Goal: Task Accomplishment & Management: Use online tool/utility

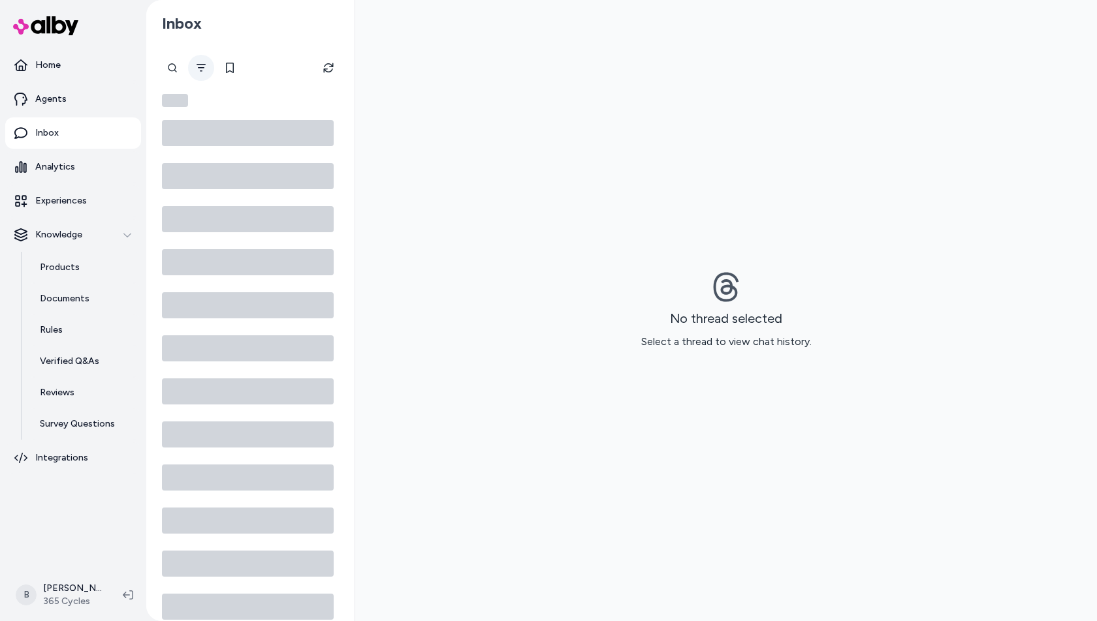
click at [204, 64] on icon "Filter" at bounding box center [200, 68] width 9 height 8
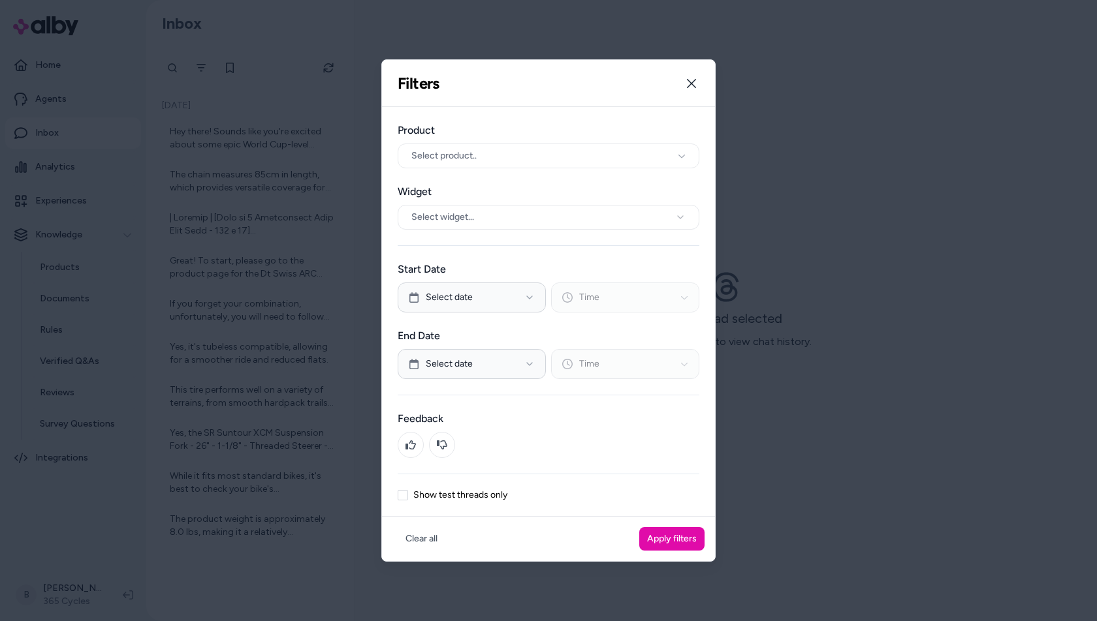
click at [922, 492] on div at bounding box center [548, 310] width 1097 height 621
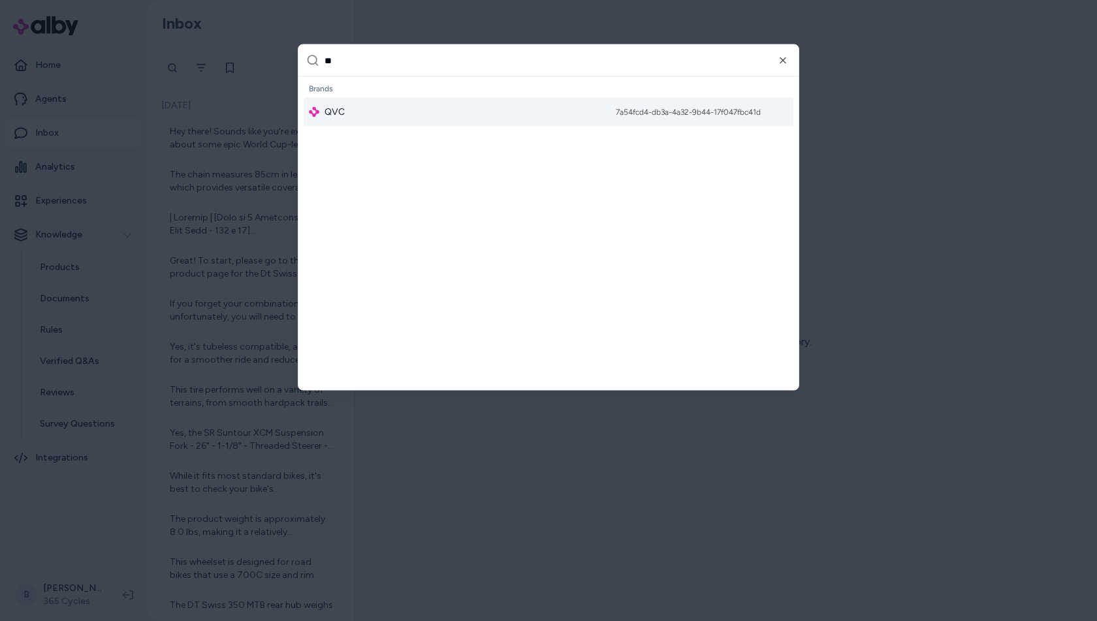
type input "***"
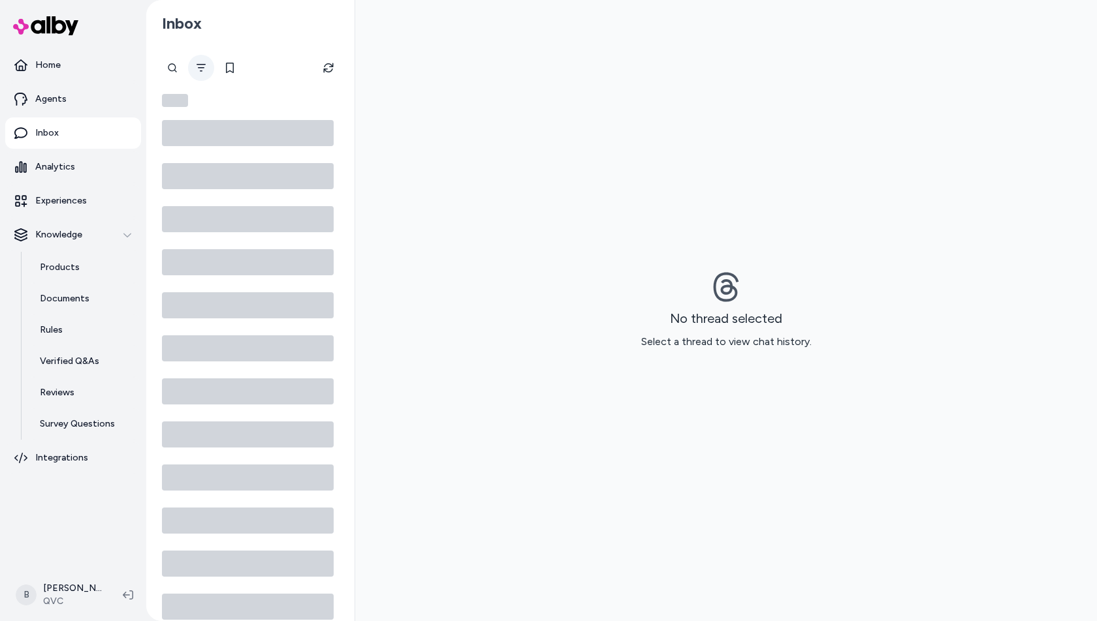
click at [203, 69] on icon "Filter" at bounding box center [201, 68] width 10 height 10
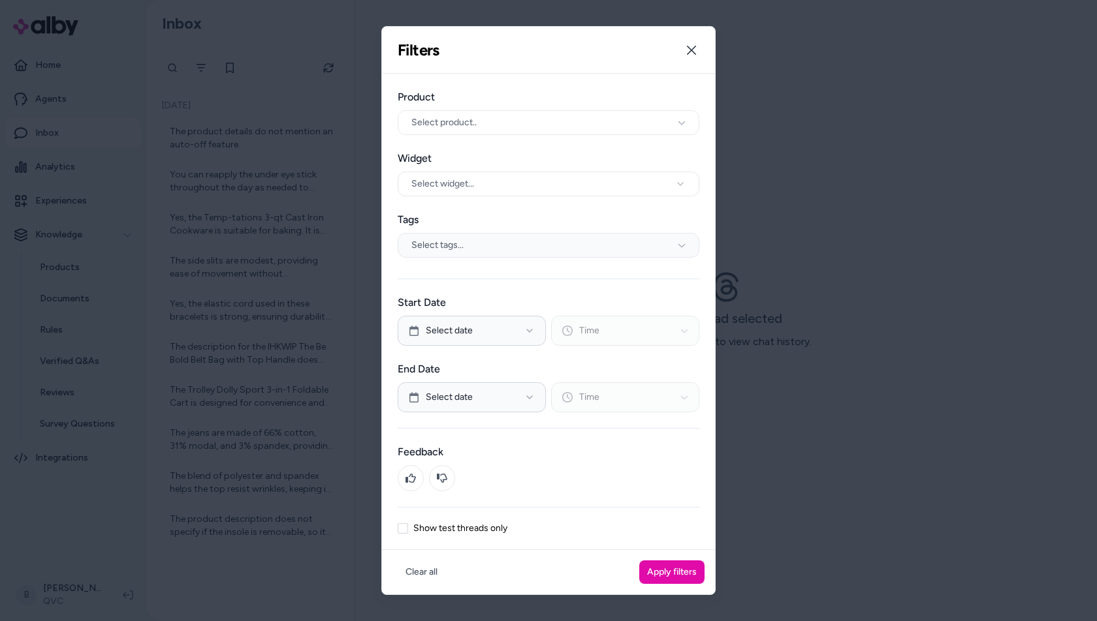
click at [526, 249] on div "Select tags..." at bounding box center [549, 245] width 302 height 25
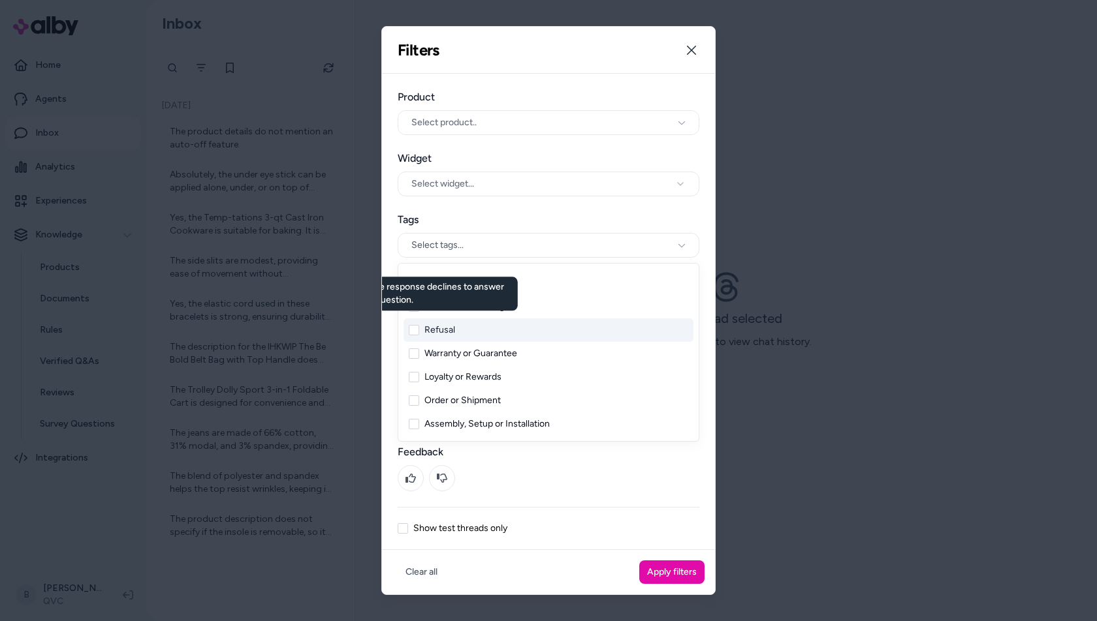
click at [439, 335] on button "Refusal" at bounding box center [439, 330] width 31 height 13
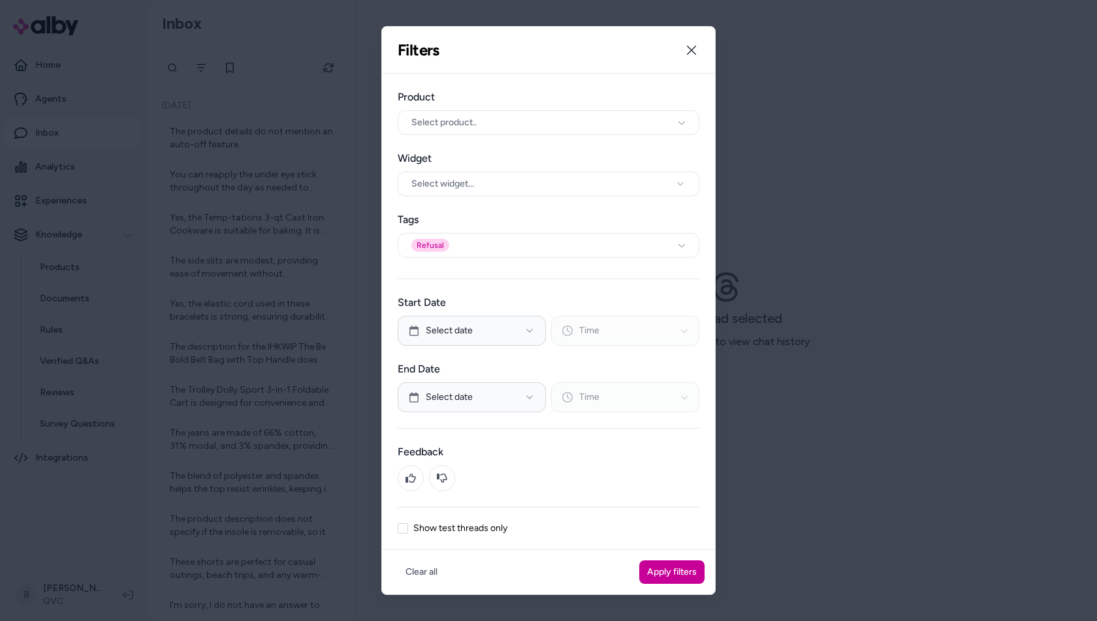
click at [681, 572] on button "Apply filters" at bounding box center [671, 572] width 65 height 23
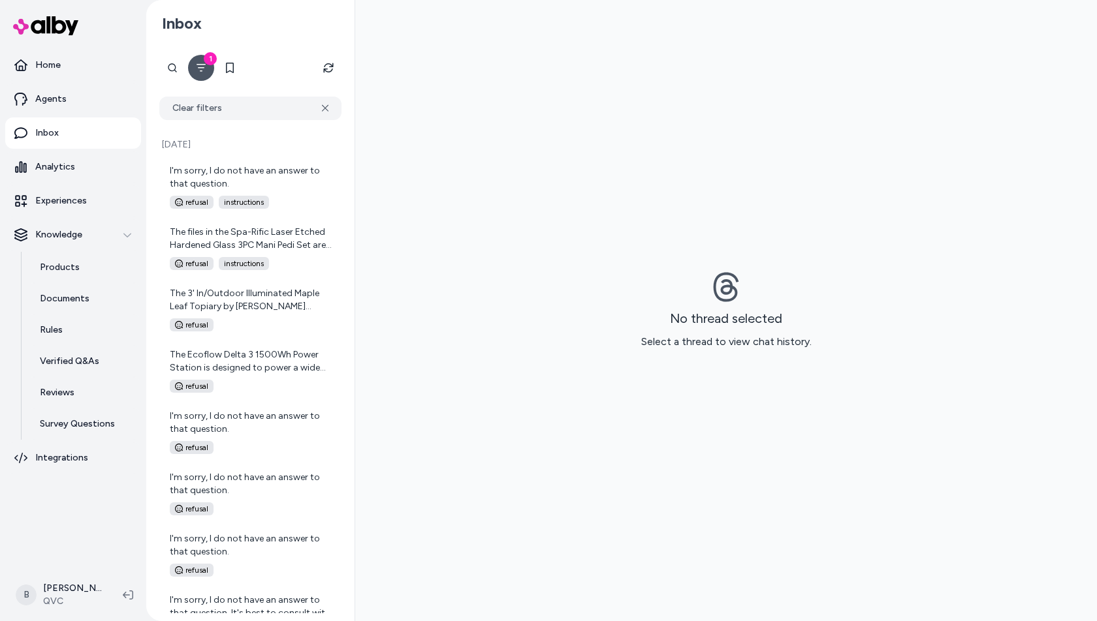
click at [583, 164] on div "No thread selected Select a thread to view chat history." at bounding box center [726, 310] width 742 height 621
